Goal: Check status

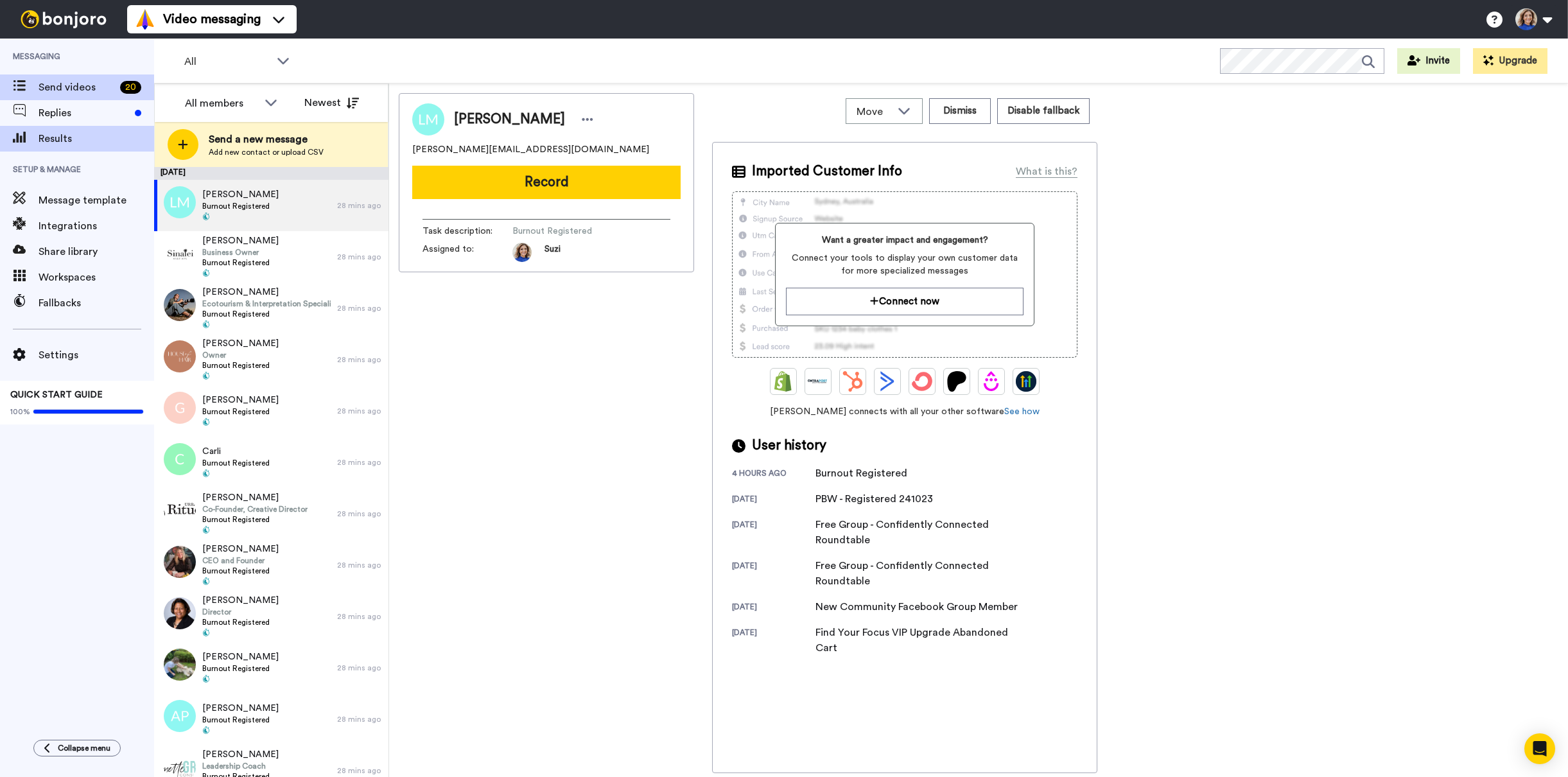
click at [66, 142] on span "Results" at bounding box center [96, 139] width 116 height 16
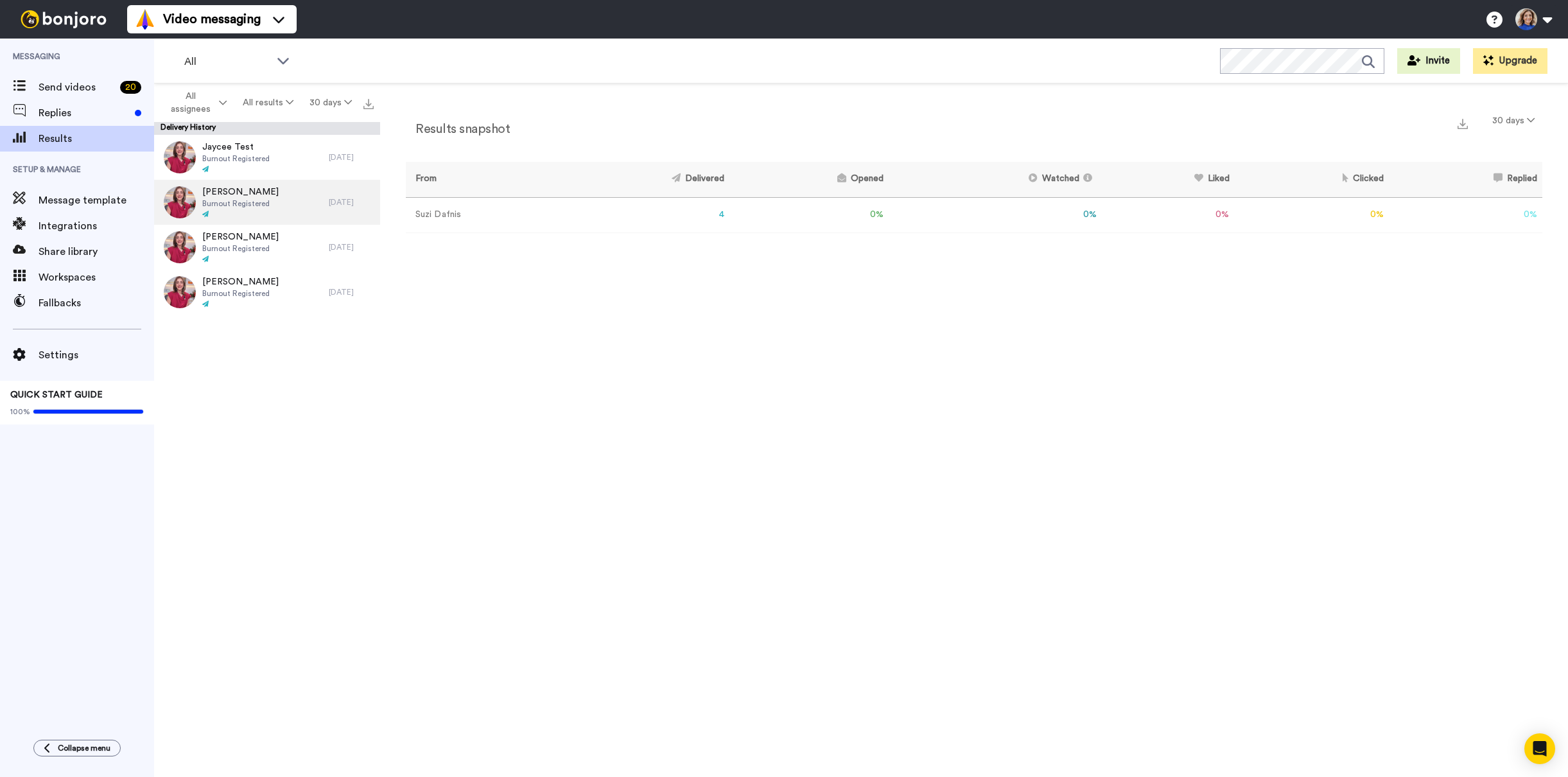
click at [256, 208] on div "[PERSON_NAME] Burnout Registered" at bounding box center [240, 202] width 77 height 34
